Goal: Transaction & Acquisition: Obtain resource

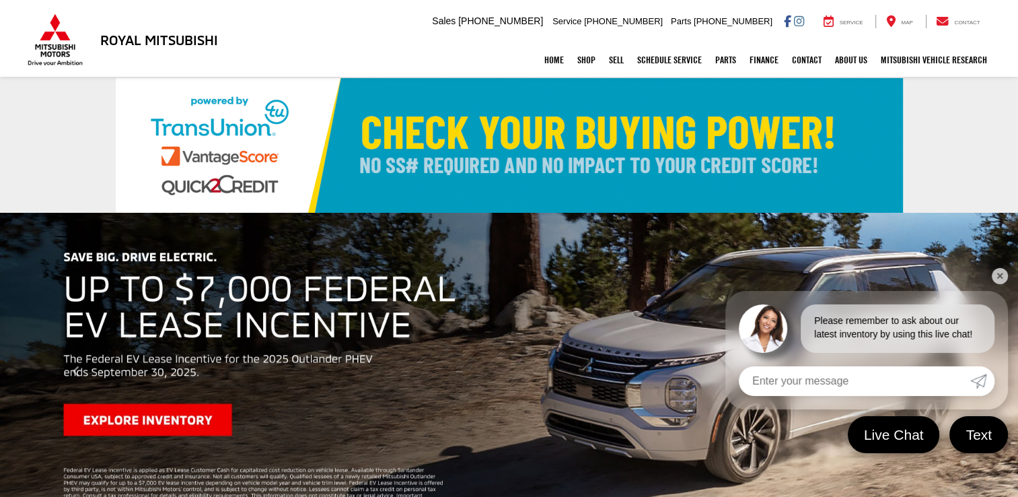
click at [1004, 282] on link "✕" at bounding box center [1000, 276] width 16 height 16
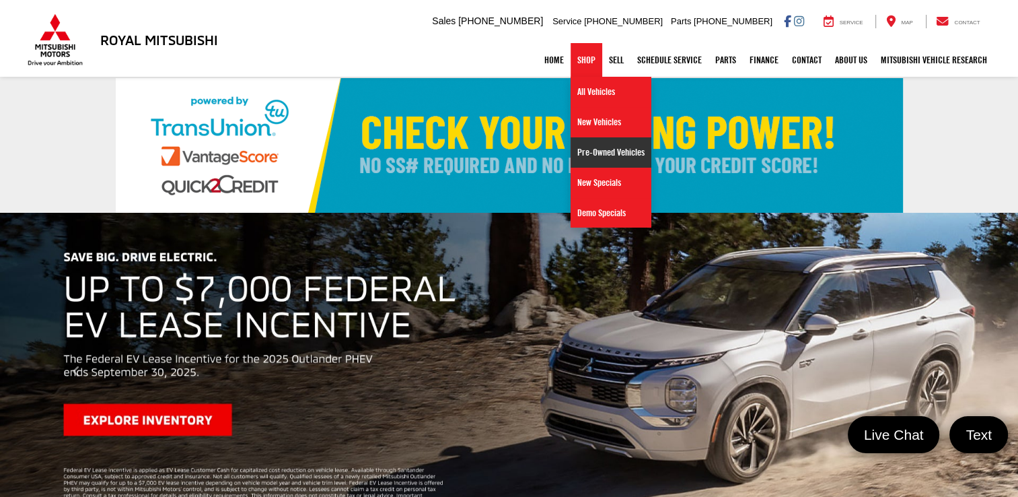
click at [605, 153] on link "Pre-Owned Vehicles" at bounding box center [611, 152] width 81 height 30
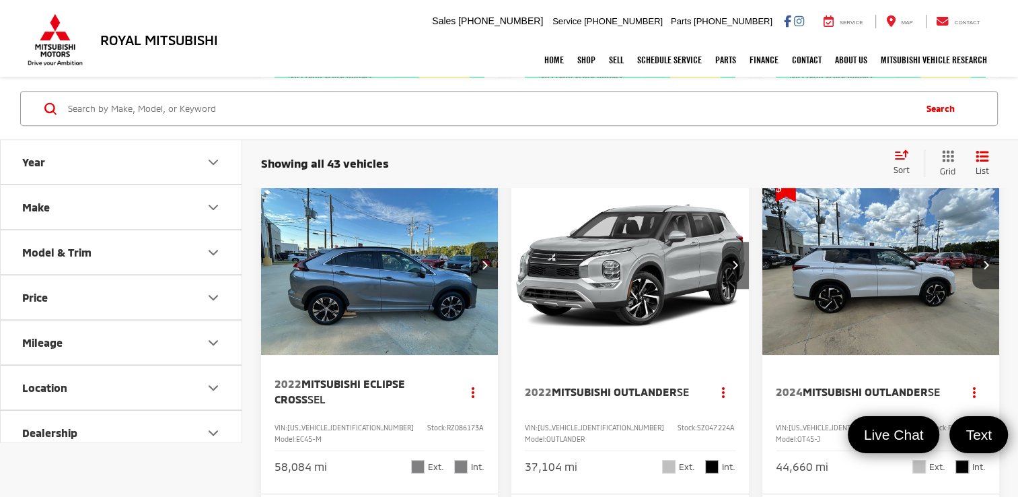
scroll to position [709, 0]
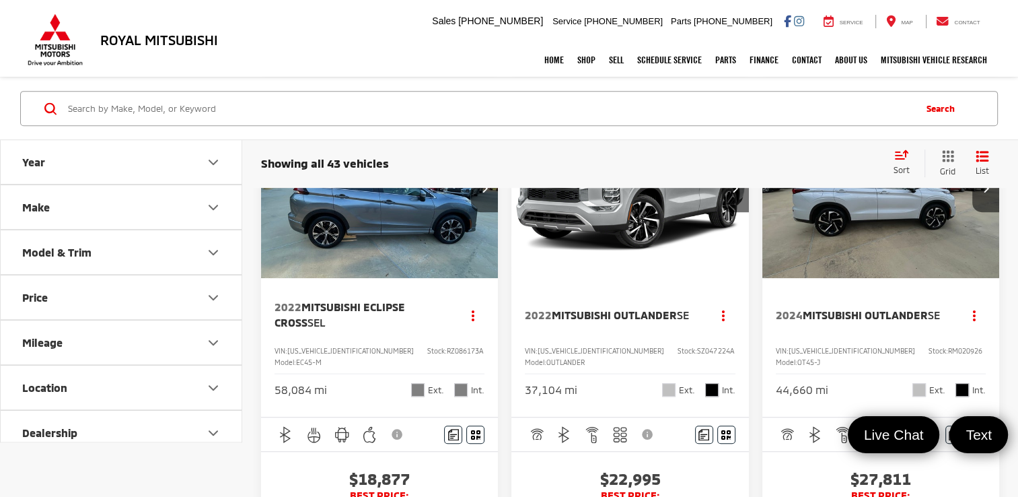
click at [384, 328] on span "Mitsubishi Eclipse Cross" at bounding box center [340, 314] width 131 height 28
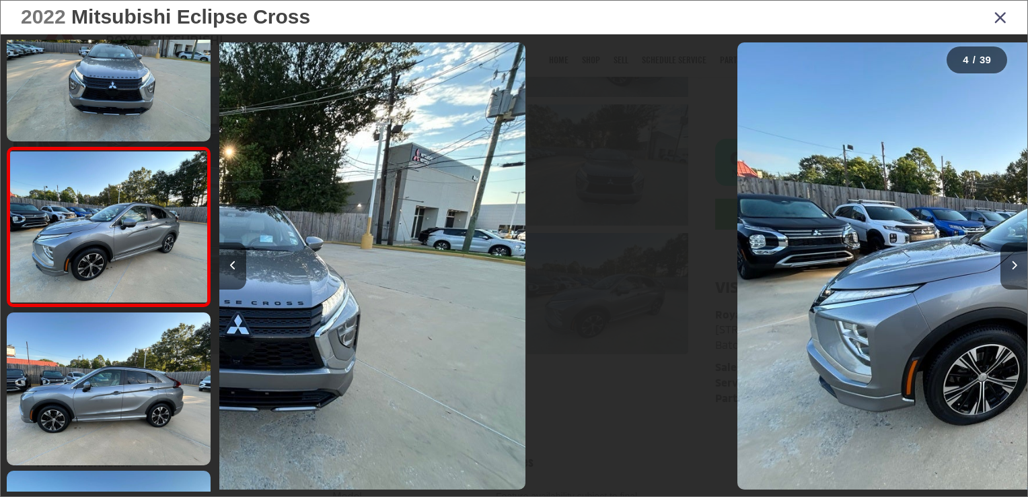
scroll to position [0, 2425]
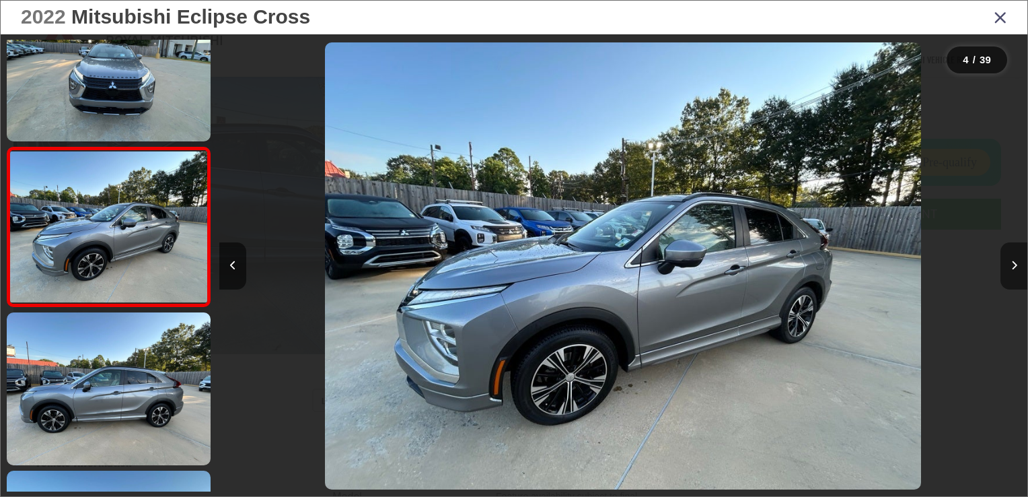
click at [1014, 255] on button "Next image" at bounding box center [1014, 265] width 27 height 47
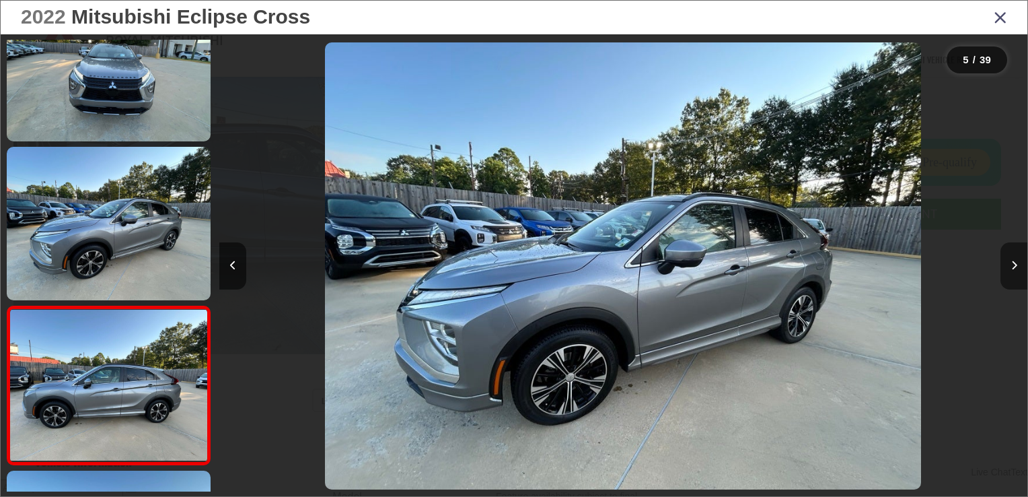
click at [1014, 262] on icon "Next image" at bounding box center [1015, 264] width 6 height 9
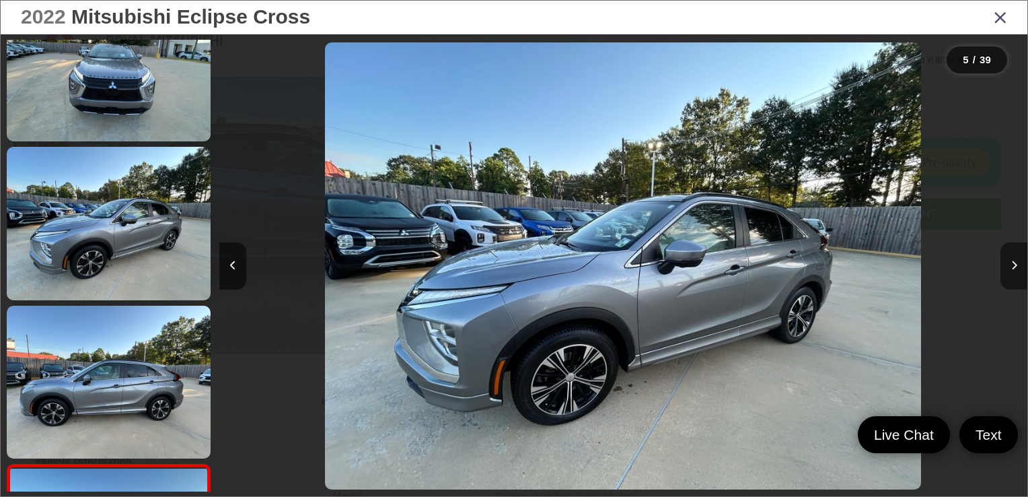
click at [1014, 262] on icon "Next image" at bounding box center [1015, 264] width 6 height 9
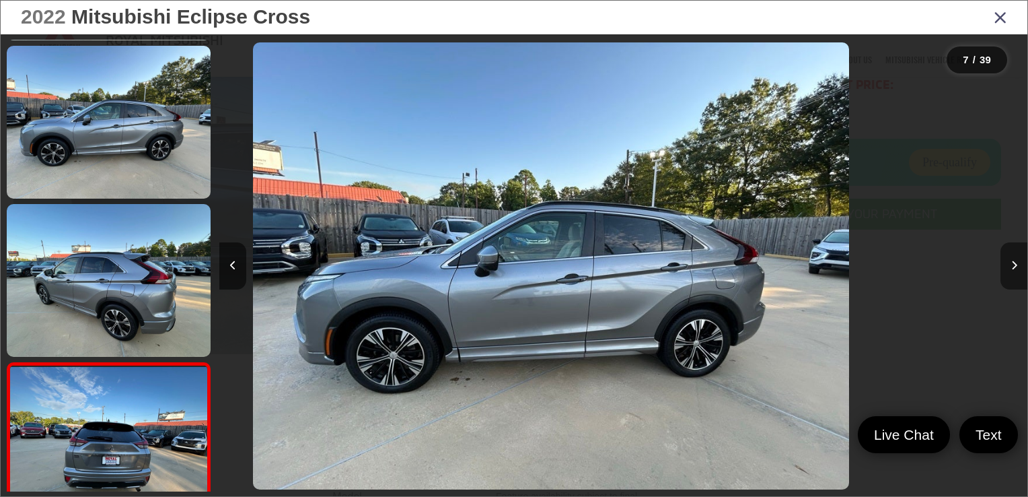
click at [1014, 262] on icon "Next image" at bounding box center [1015, 264] width 6 height 9
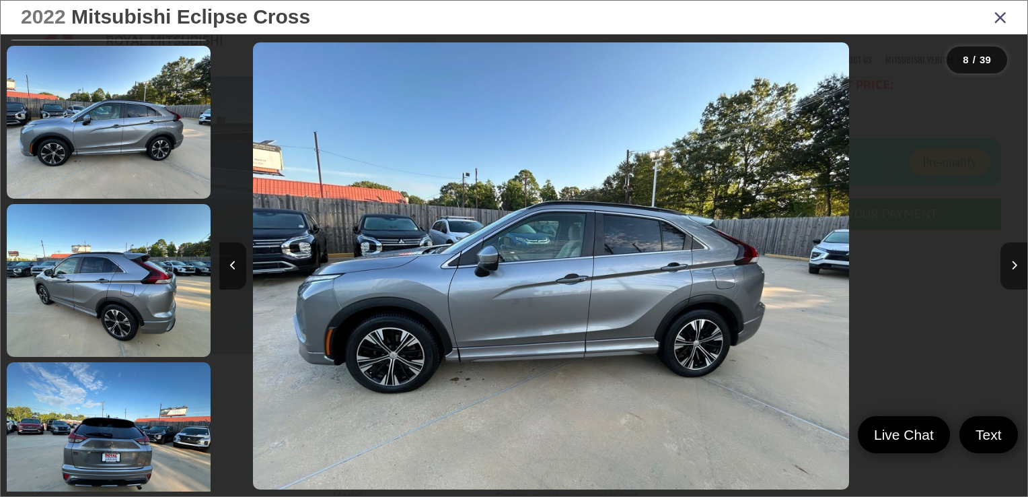
click at [1014, 262] on icon "Next image" at bounding box center [1015, 264] width 6 height 9
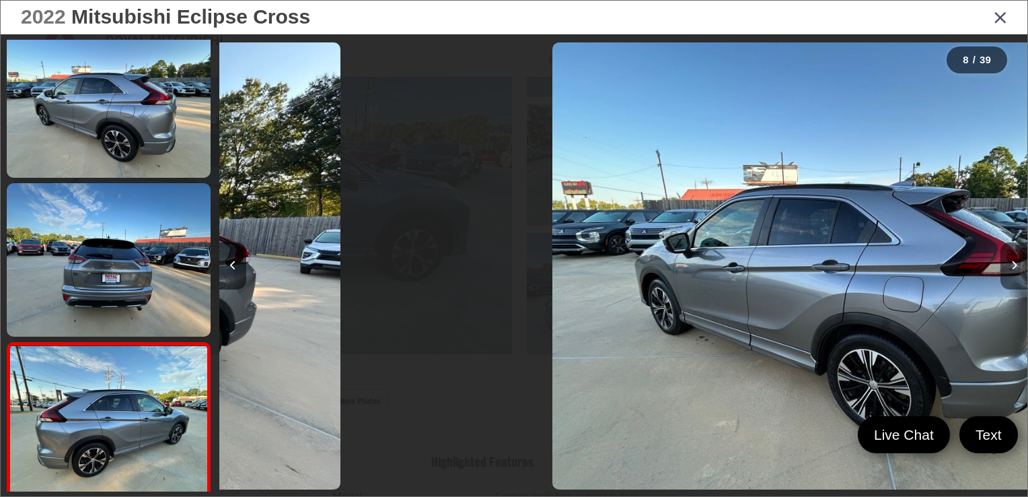
click at [1014, 262] on icon "Next image" at bounding box center [1015, 264] width 6 height 9
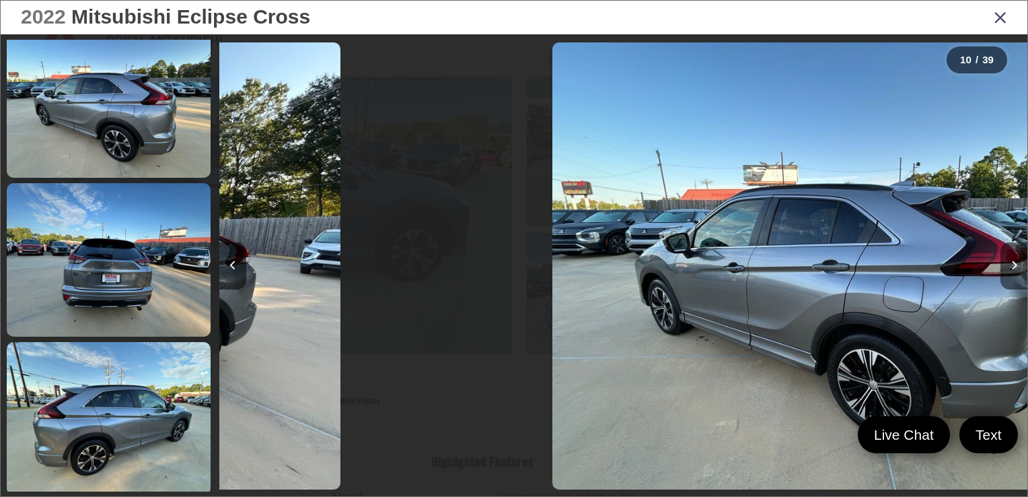
click at [1014, 262] on icon "Next image" at bounding box center [1015, 264] width 6 height 9
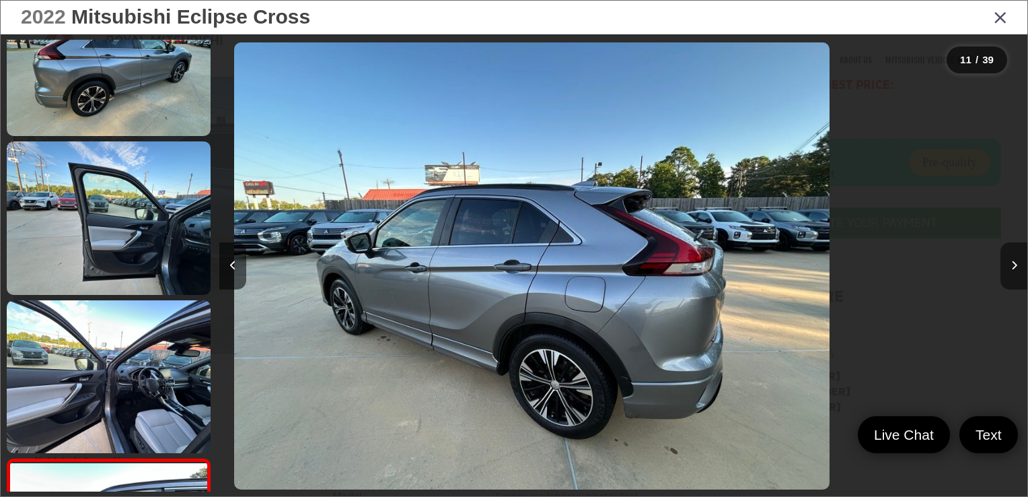
scroll to position [0, 5922]
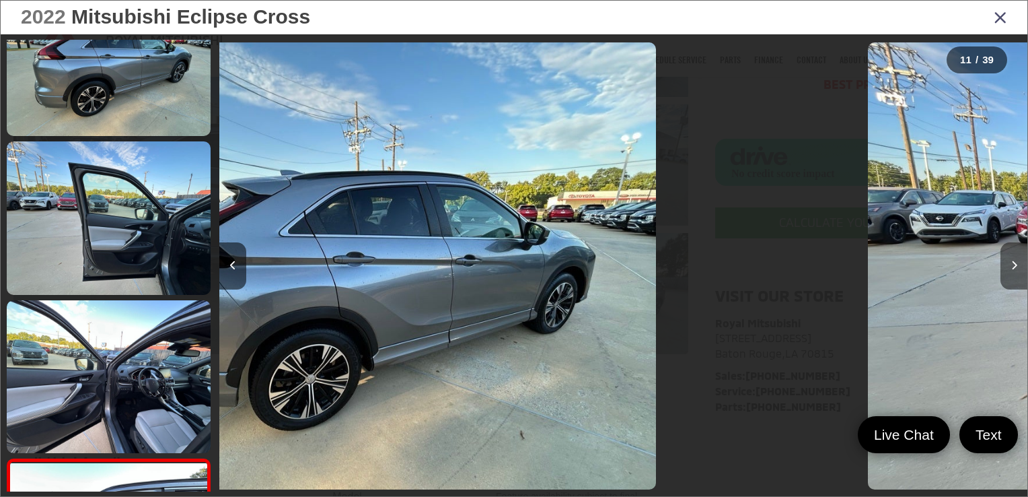
click at [1014, 262] on icon "Next image" at bounding box center [1015, 264] width 6 height 9
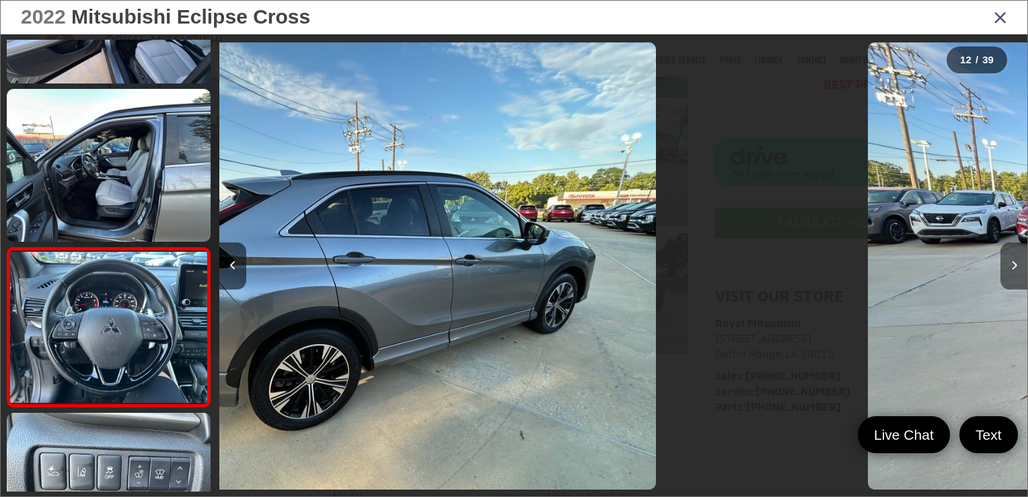
scroll to position [0, 7451]
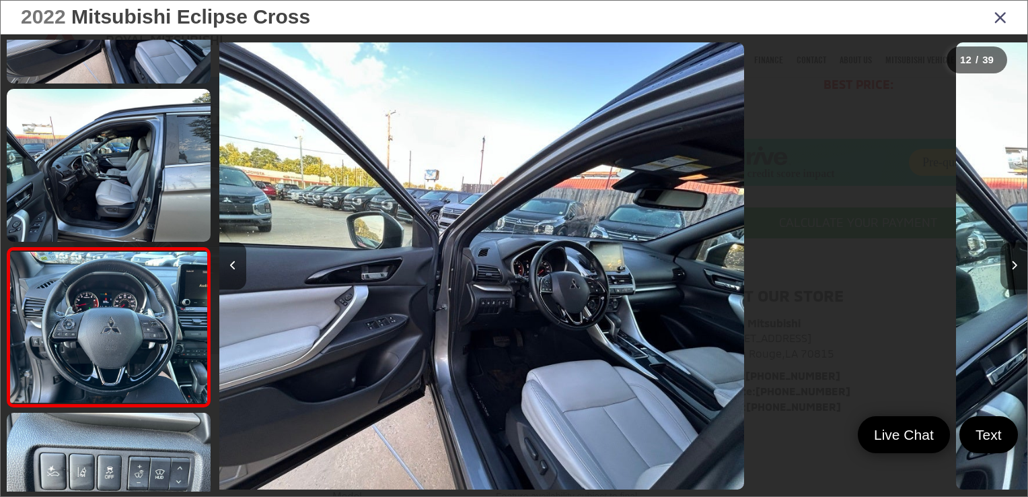
click at [1014, 262] on icon "Next image" at bounding box center [1015, 264] width 6 height 9
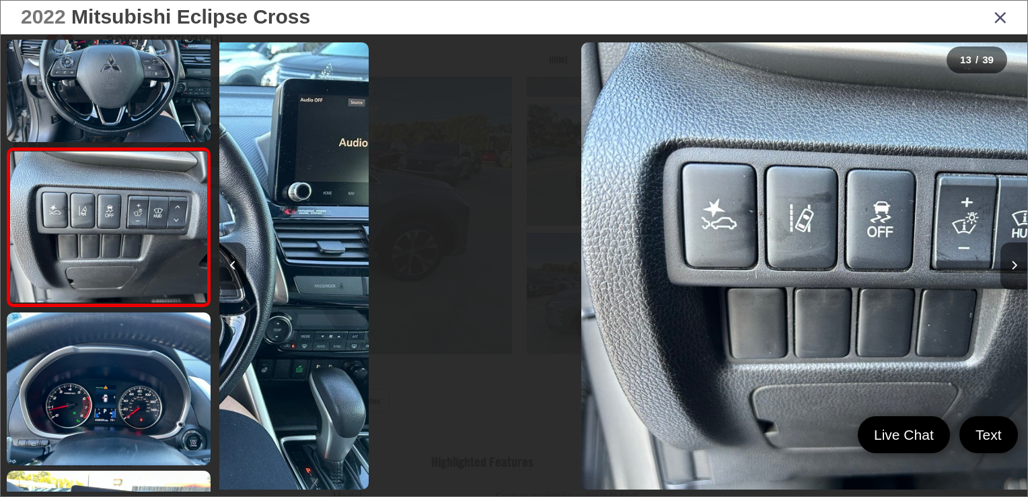
scroll to position [0, 9700]
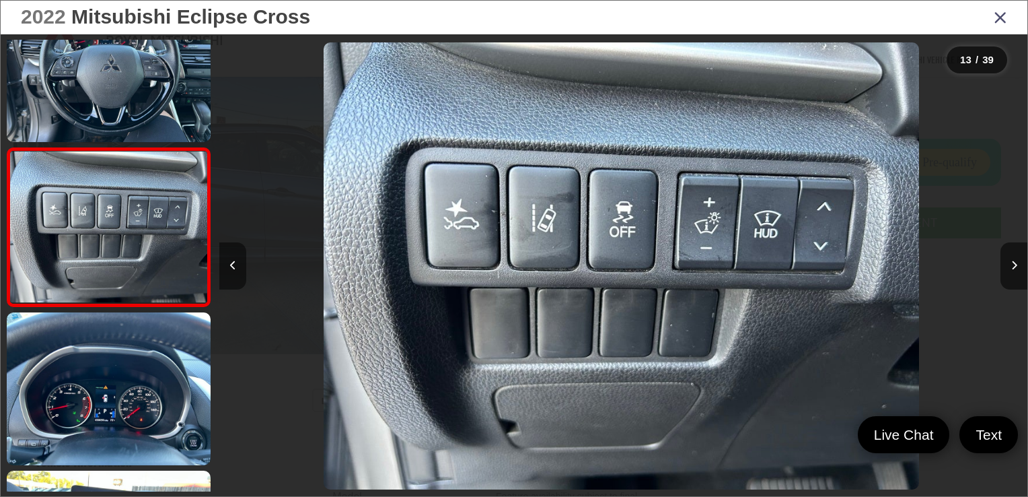
click at [234, 260] on icon "Previous image" at bounding box center [233, 264] width 6 height 9
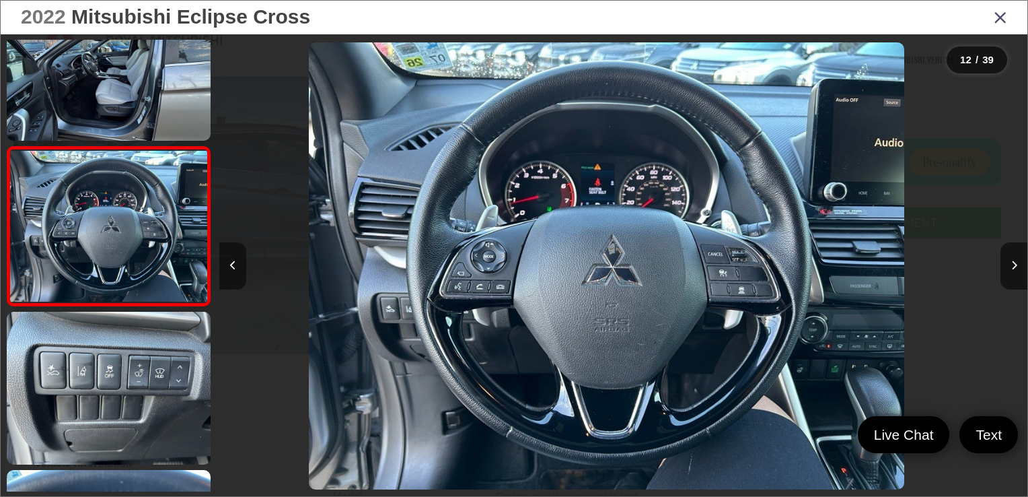
scroll to position [0, 8892]
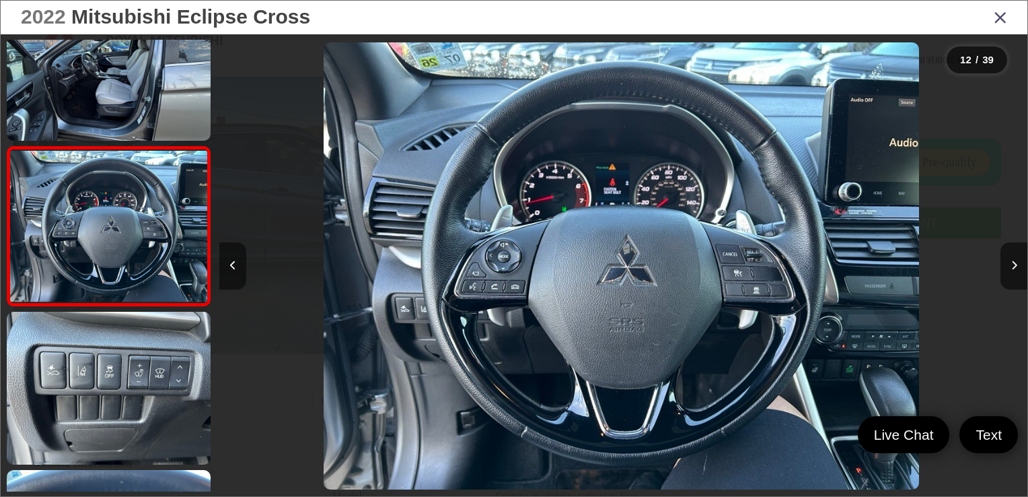
click at [232, 260] on icon "Previous image" at bounding box center [233, 264] width 6 height 9
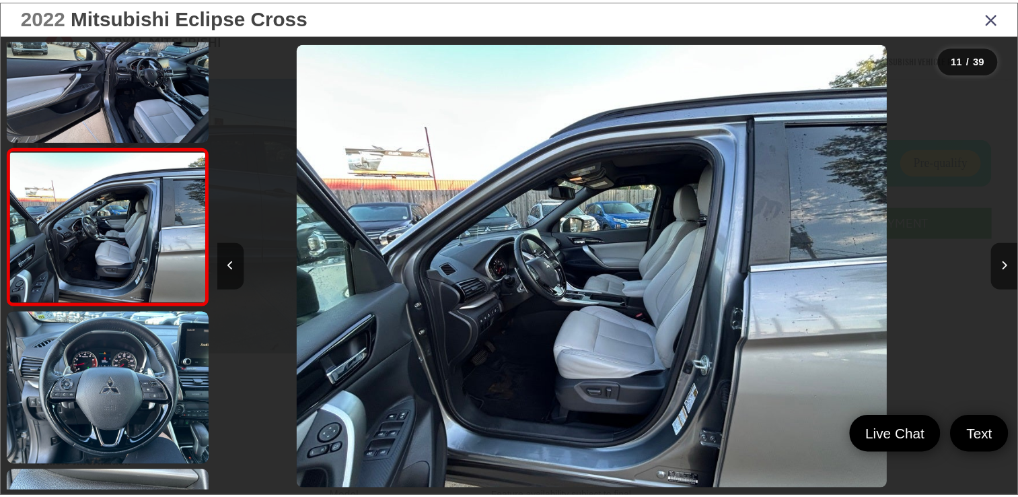
scroll to position [0, 8083]
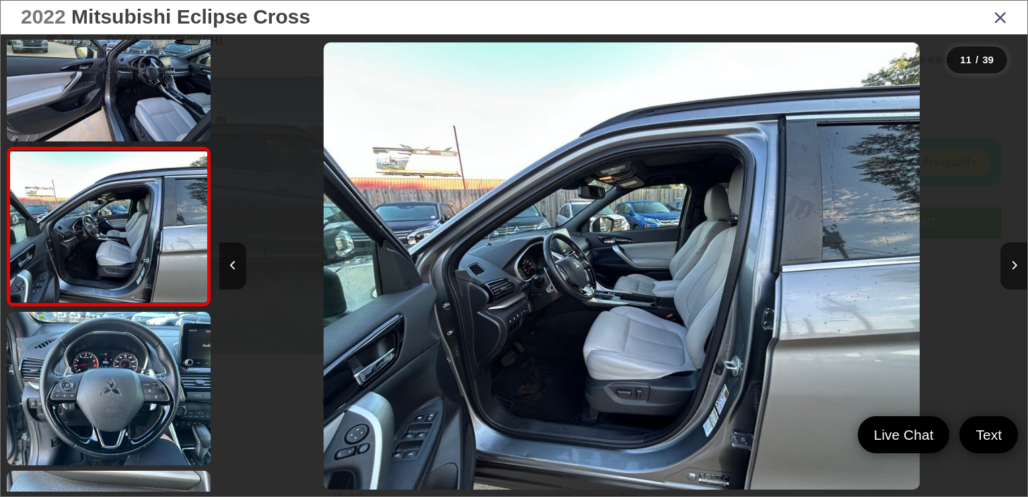
click at [994, 21] on icon "Close gallery" at bounding box center [1000, 16] width 13 height 17
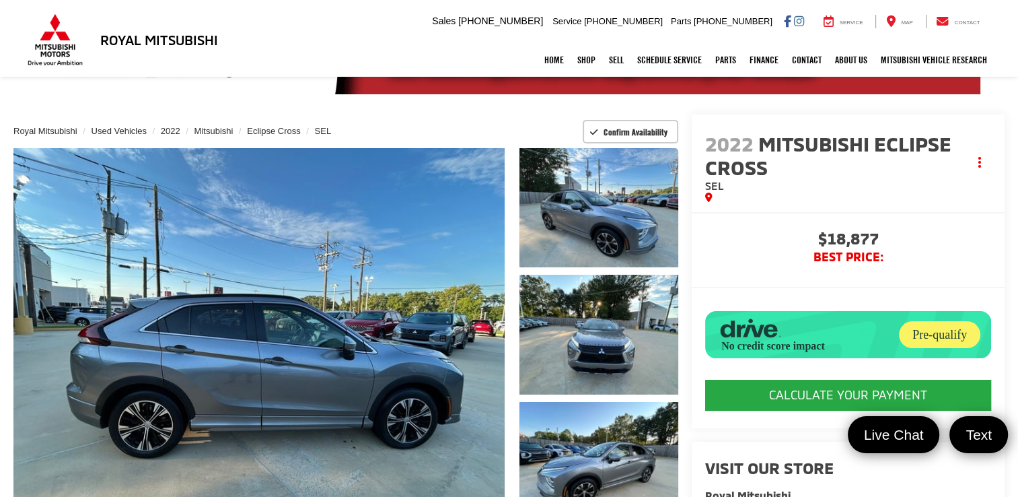
scroll to position [0, 0]
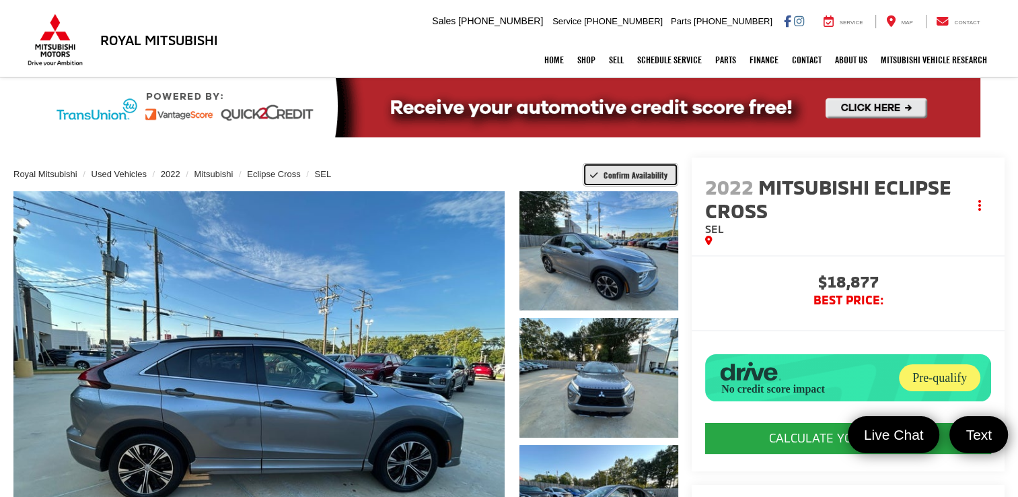
click at [636, 172] on span "Confirm Availability" at bounding box center [636, 175] width 64 height 11
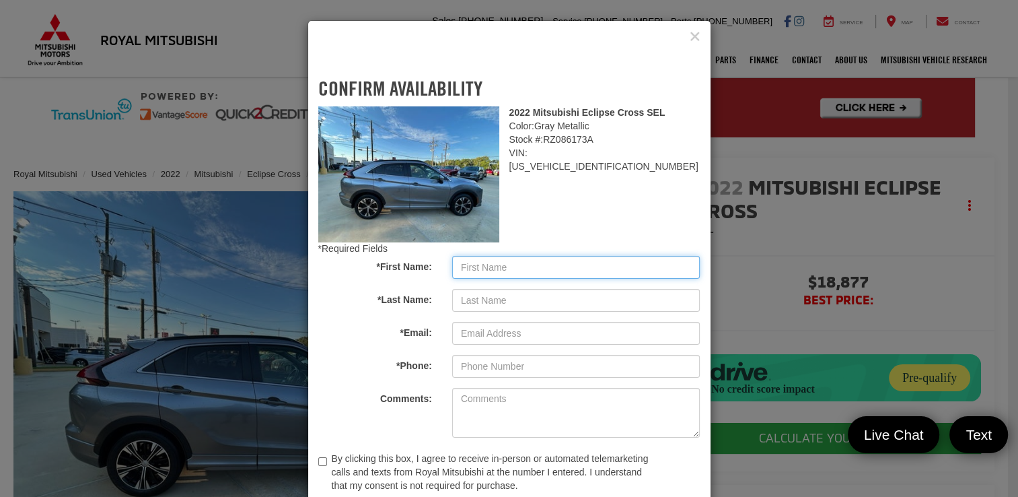
click at [493, 262] on input "*First Name:" at bounding box center [576, 267] width 248 height 23
type input "N"
type input "Jessie"
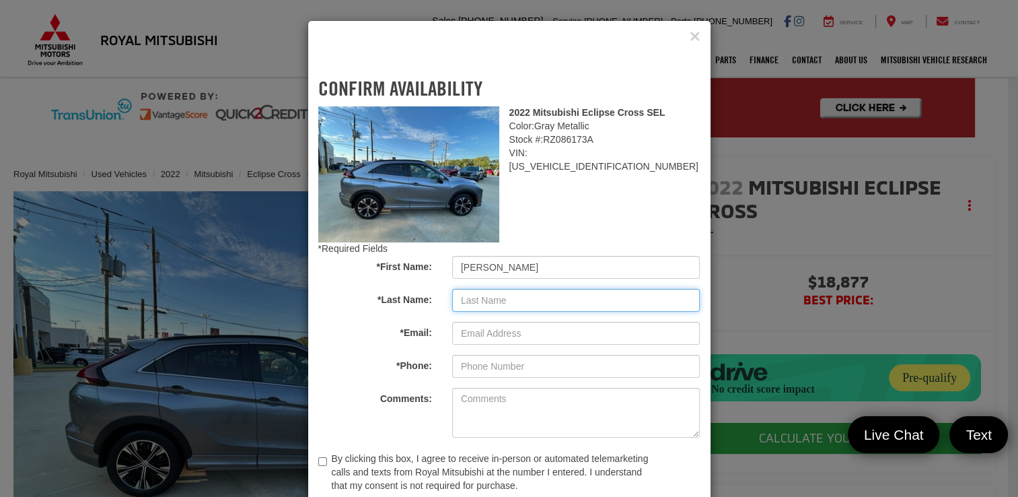
type input "Deng"
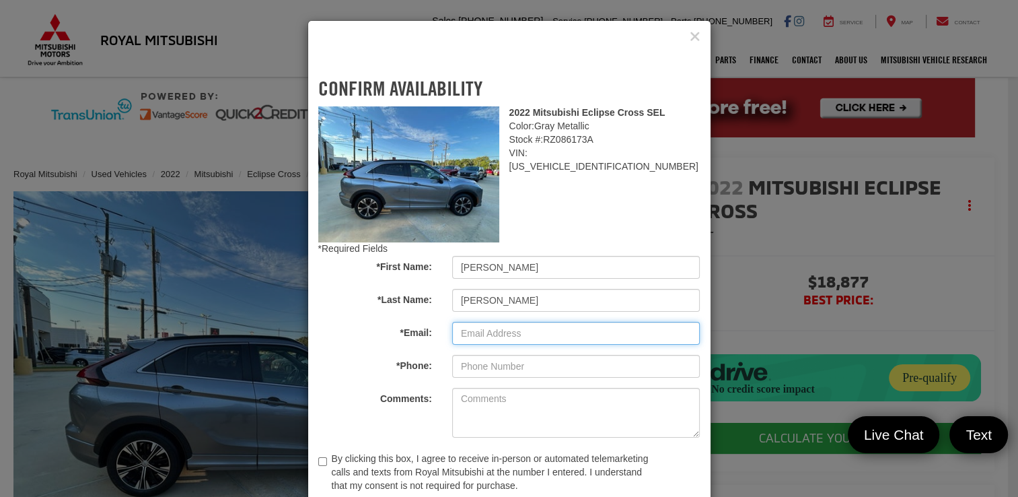
type input "jessie182nola@gmail.com"
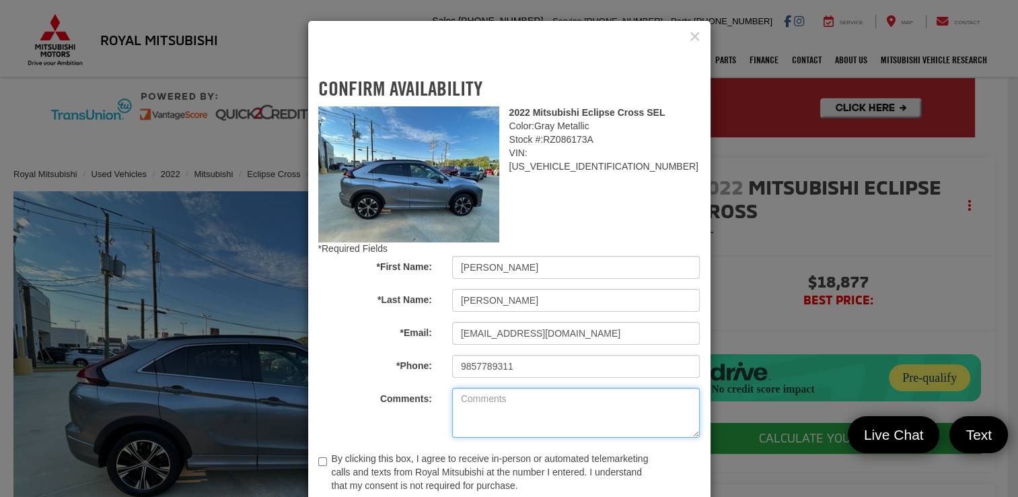
click at [487, 397] on textarea "Comments:" at bounding box center [576, 413] width 248 height 50
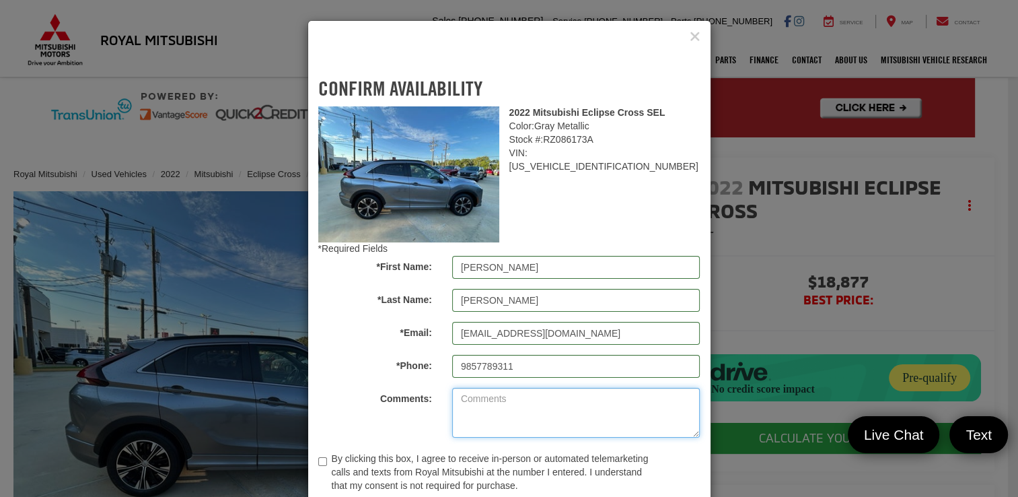
type input "(985) 778-9311"
click at [487, 397] on textarea "V" at bounding box center [576, 413] width 248 height 50
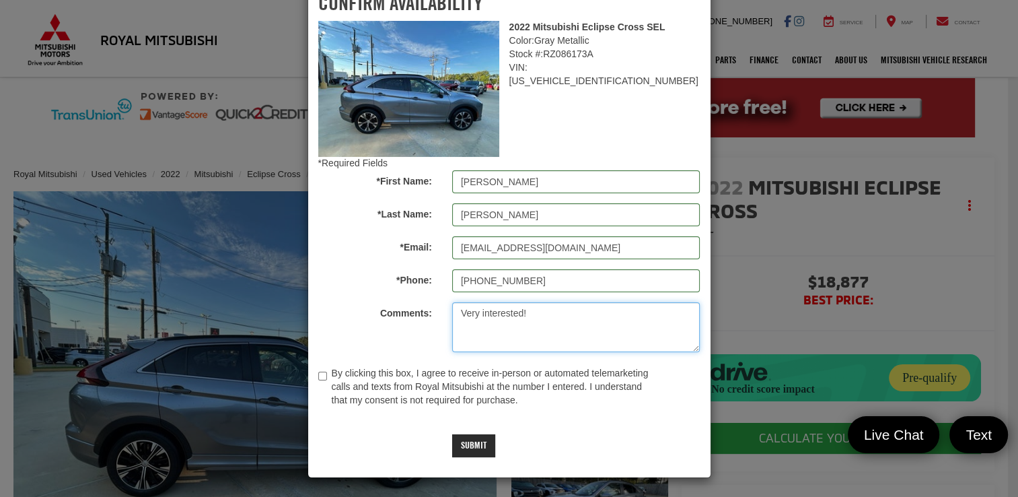
type textarea "Very interested!"
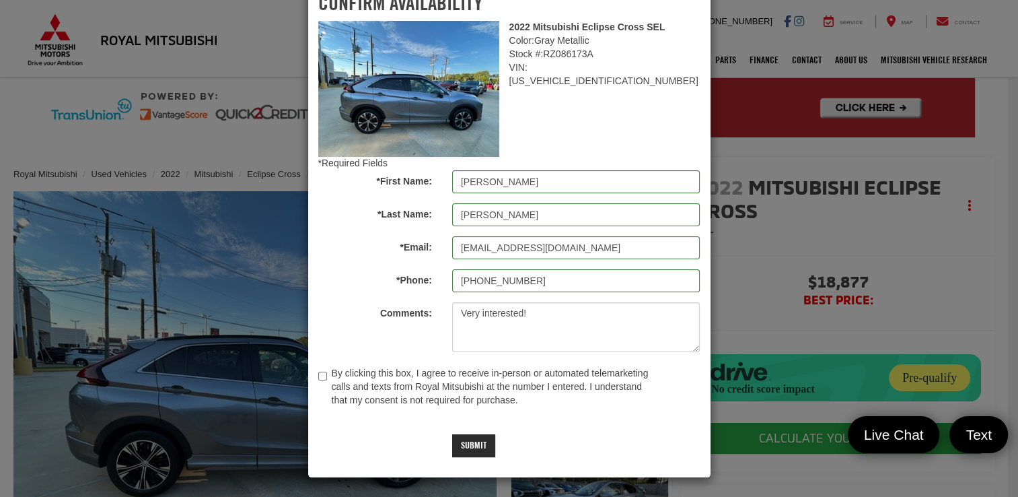
click at [455, 382] on p "By clicking this box, I agree to receive in-person or automated telemarketing c…" at bounding box center [496, 387] width 328 height 40
click at [327, 382] on input "By clicking this box, I agree to receive in-person or automated telemarketing c…" at bounding box center [322, 376] width 9 height 18
checkbox input "true"
click at [472, 450] on button "Submit" at bounding box center [473, 445] width 43 height 23
